Goal: Information Seeking & Learning: Learn about a topic

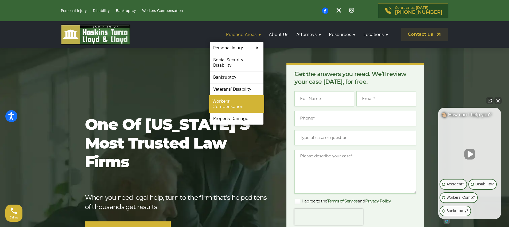
click at [251, 100] on link "Workers’ Compensation" at bounding box center [236, 104] width 55 height 18
